Goal: Navigation & Orientation: Find specific page/section

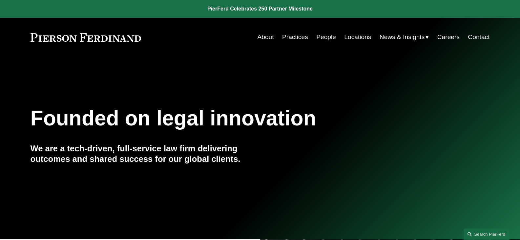
click at [324, 38] on link "People" at bounding box center [326, 37] width 20 height 12
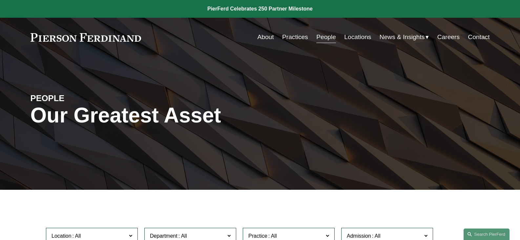
click at [257, 33] on link "About" at bounding box center [265, 37] width 16 height 12
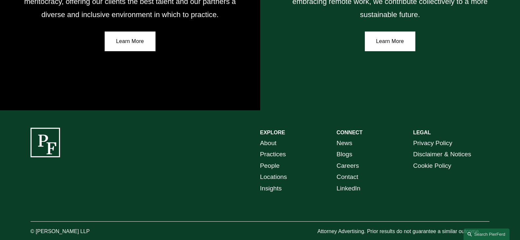
scroll to position [1213, 0]
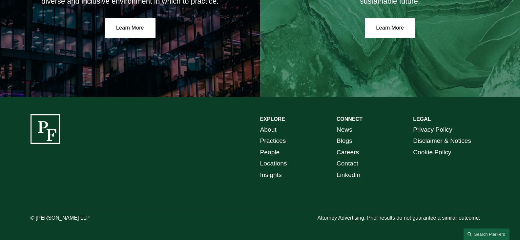
click at [439, 187] on div "EXPLORE CONNECT About Practices People Locations Insights News Blogs Careers Co…" at bounding box center [260, 168] width 520 height 109
click at [270, 150] on link "People" at bounding box center [270, 152] width 20 height 11
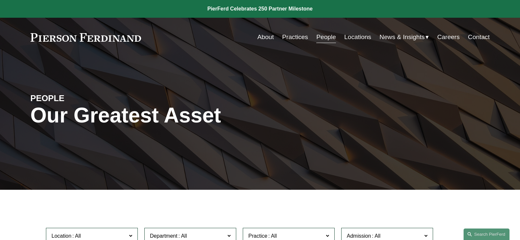
click at [282, 37] on link "Practices" at bounding box center [295, 37] width 26 height 12
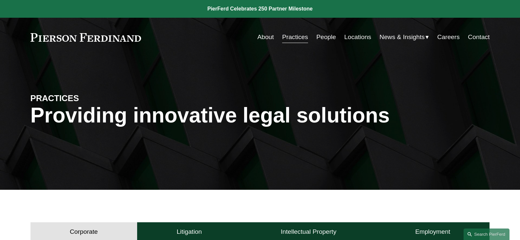
click at [316, 37] on link "People" at bounding box center [326, 37] width 20 height 12
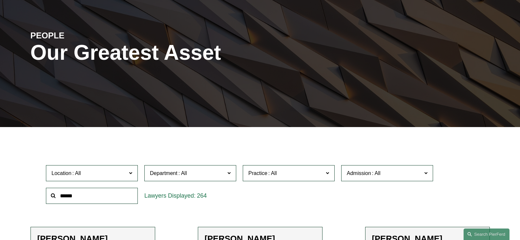
scroll to position [164, 0]
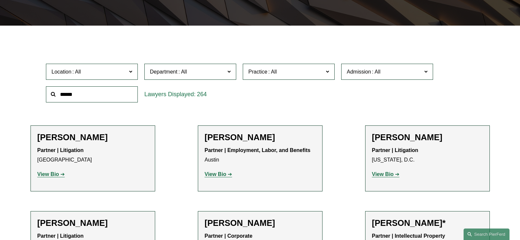
click at [257, 79] on label "Practice" at bounding box center [289, 72] width 92 height 16
click at [293, 77] on label "Practice" at bounding box center [289, 72] width 92 height 16
click at [201, 70] on span "Department" at bounding box center [187, 71] width 75 height 9
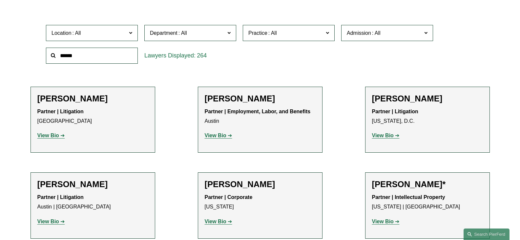
scroll to position [197, 0]
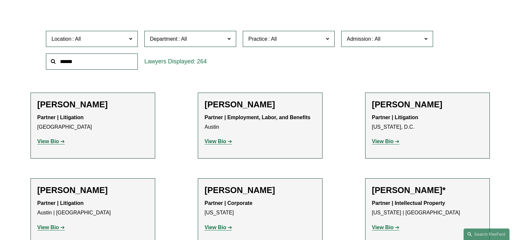
click at [313, 71] on div "Location All [GEOGRAPHIC_DATA] [GEOGRAPHIC_DATA] [GEOGRAPHIC_DATA] [GEOGRAPHIC_…" at bounding box center [260, 50] width 434 height 45
